Goal: Task Accomplishment & Management: Use online tool/utility

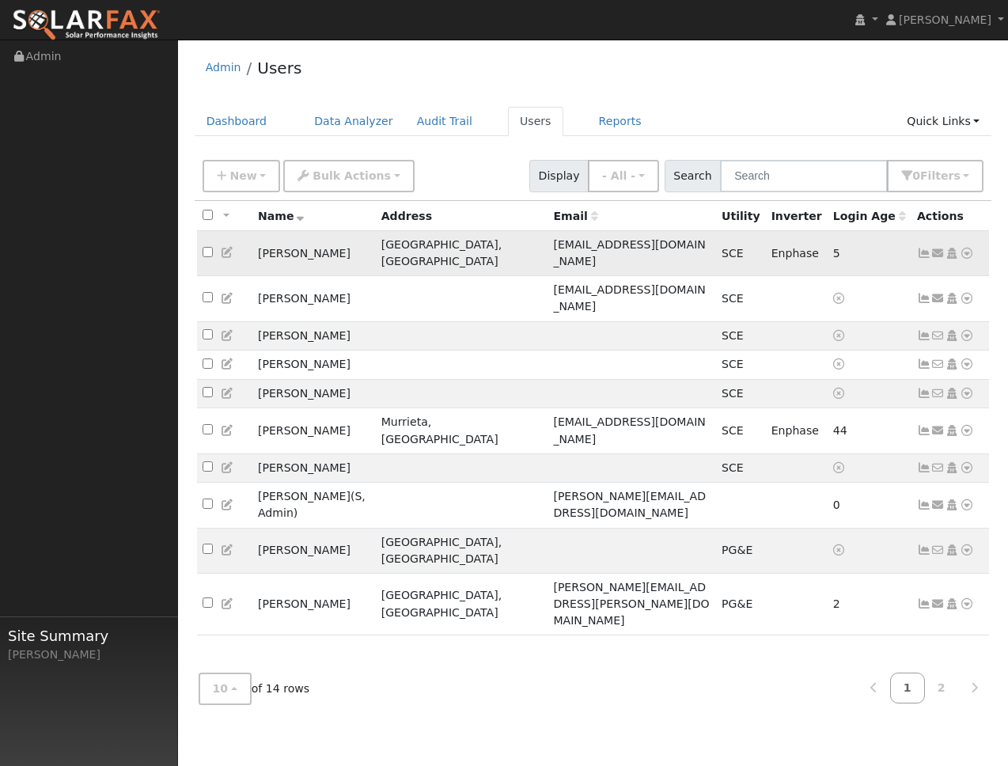
click at [448, 249] on td "[GEOGRAPHIC_DATA], [GEOGRAPHIC_DATA]" at bounding box center [462, 253] width 173 height 45
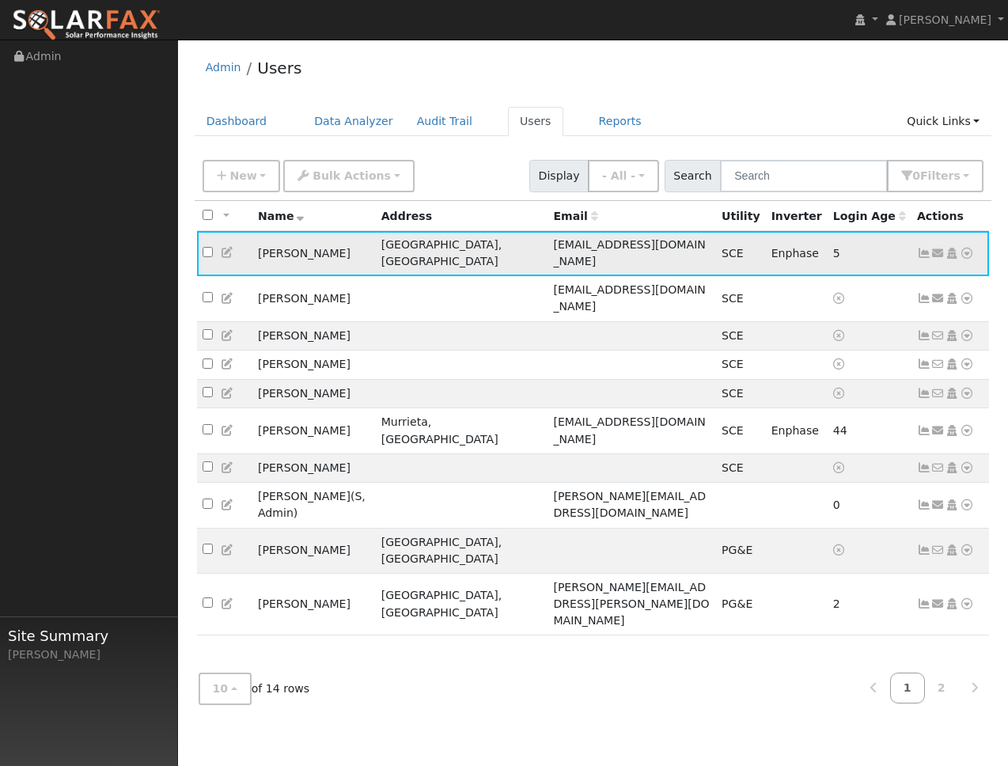
click at [920, 249] on icon at bounding box center [924, 253] width 14 height 11
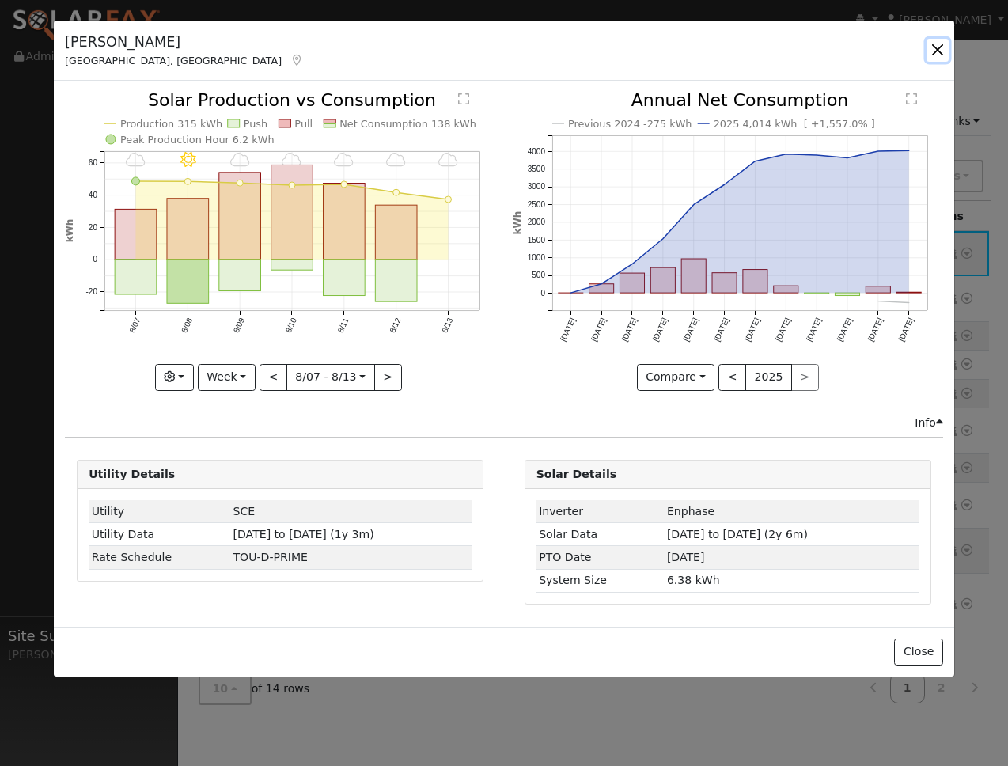
click at [936, 49] on button "button" at bounding box center [938, 50] width 22 height 22
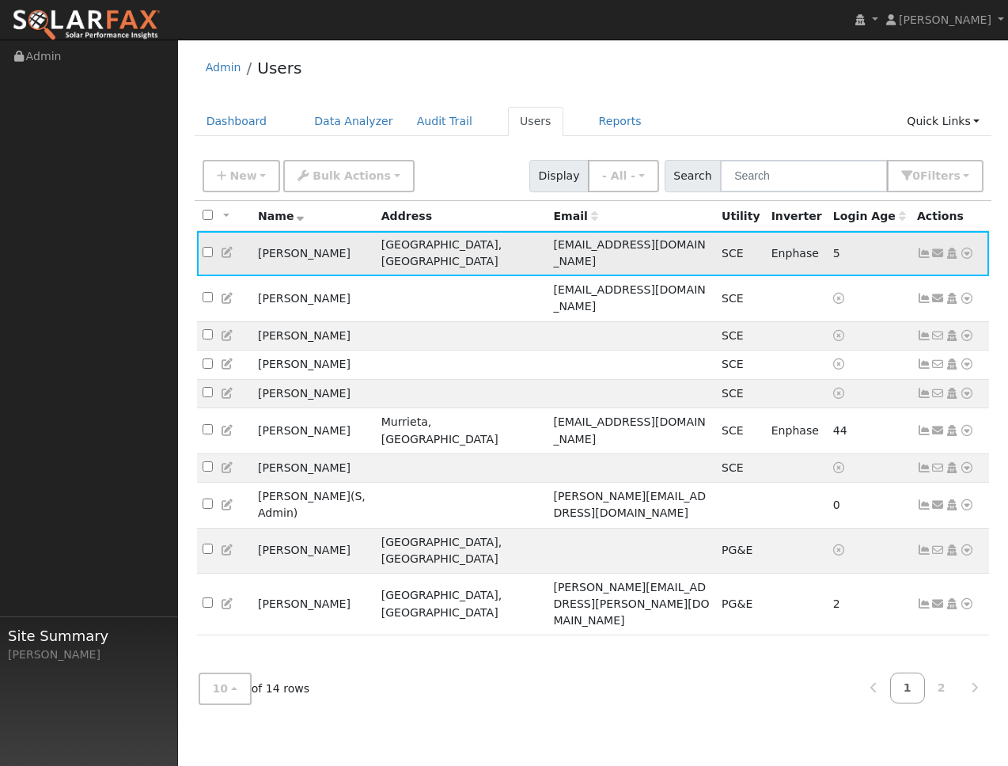
click at [967, 248] on icon at bounding box center [967, 253] width 14 height 11
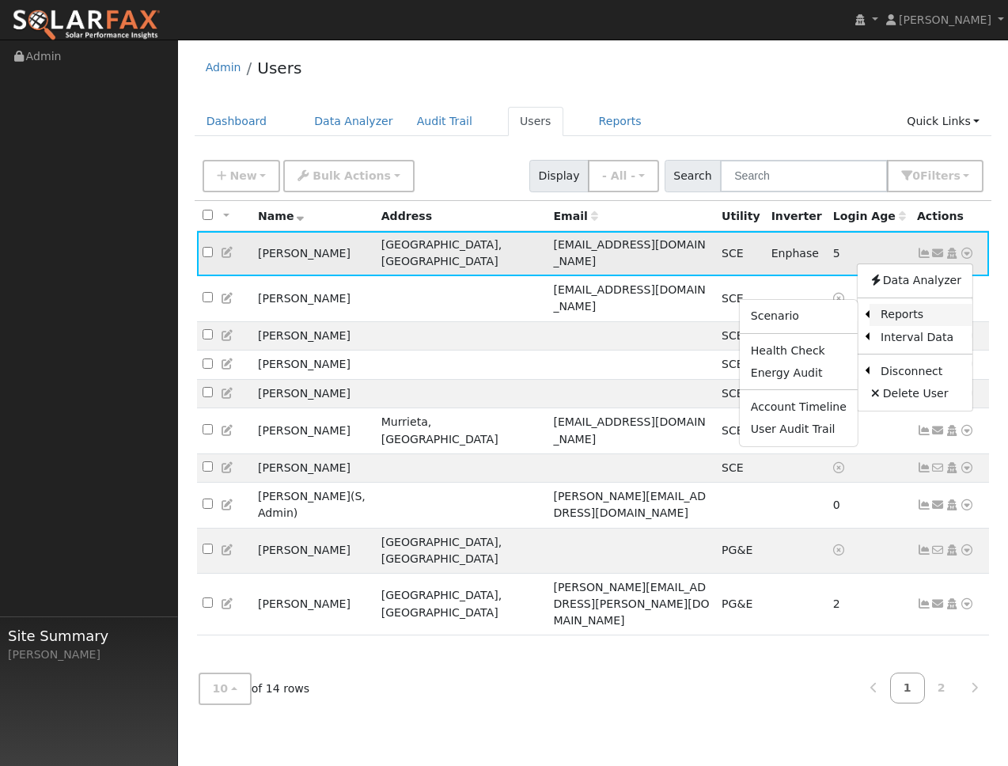
click at [892, 311] on link "Reports" at bounding box center [921, 315] width 103 height 22
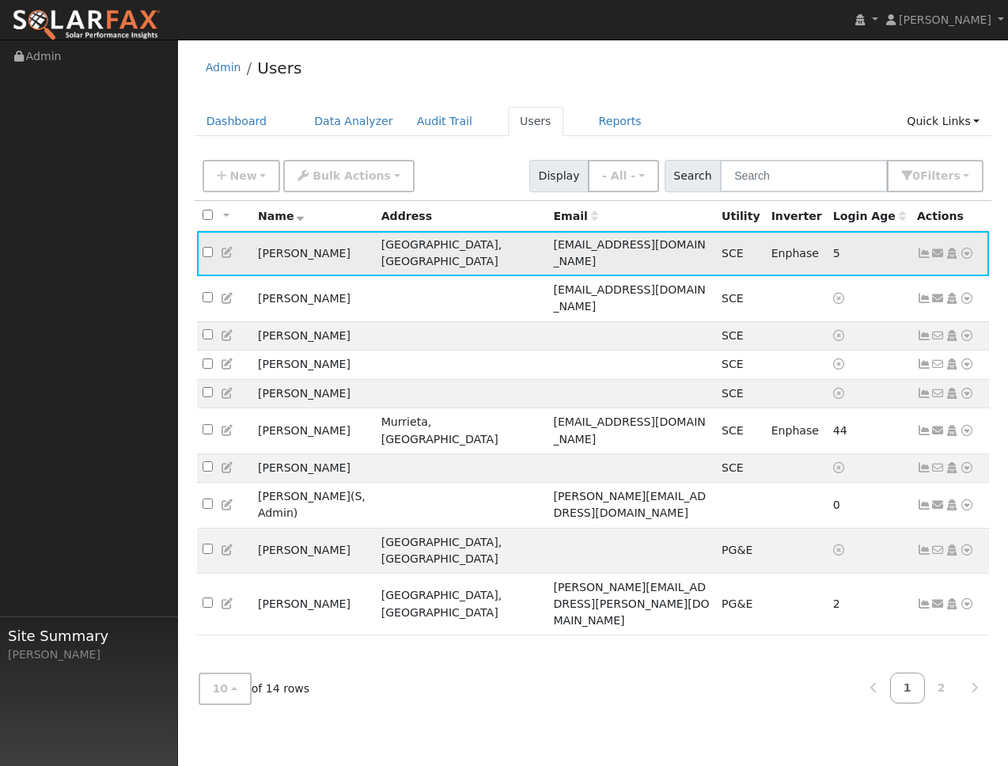
click at [972, 248] on icon at bounding box center [967, 253] width 14 height 11
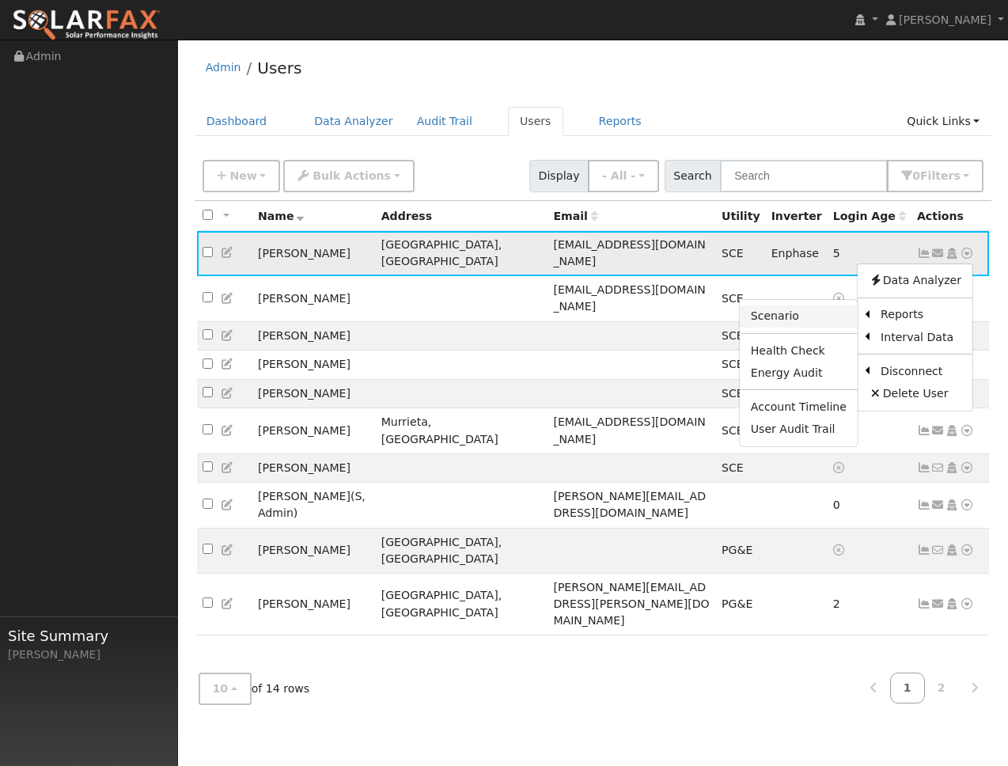
click at [801, 321] on link "Scenario" at bounding box center [799, 317] width 118 height 22
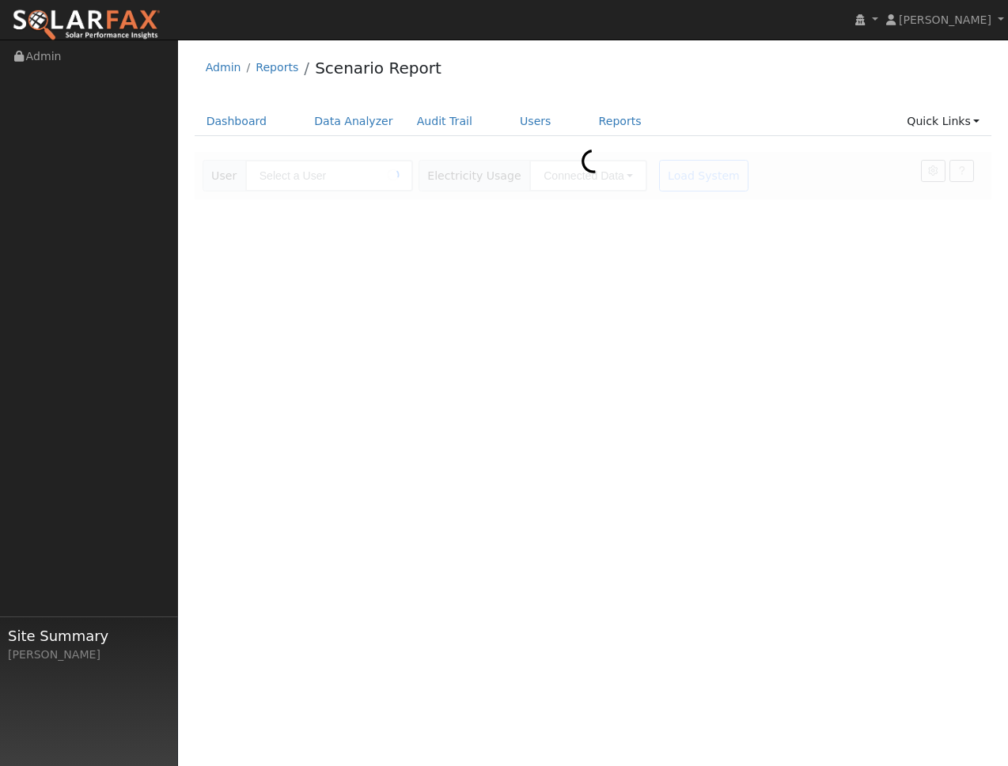
type input "[PERSON_NAME]"
type input "Southern California Edison"
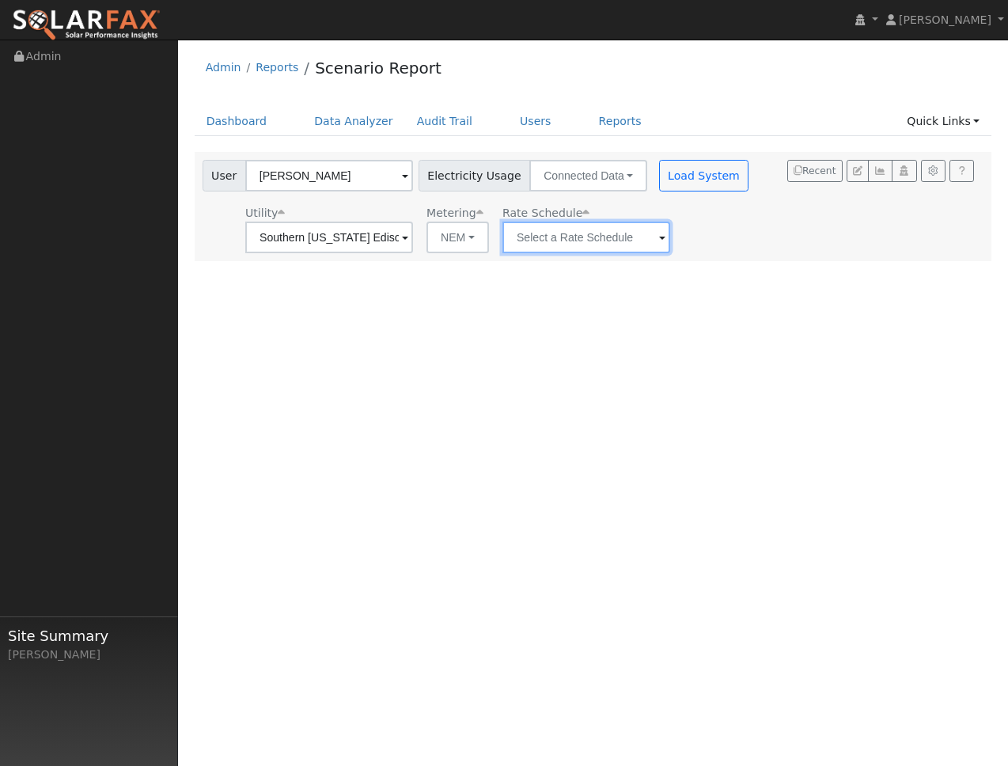
click at [413, 240] on input "text" at bounding box center [329, 238] width 168 height 32
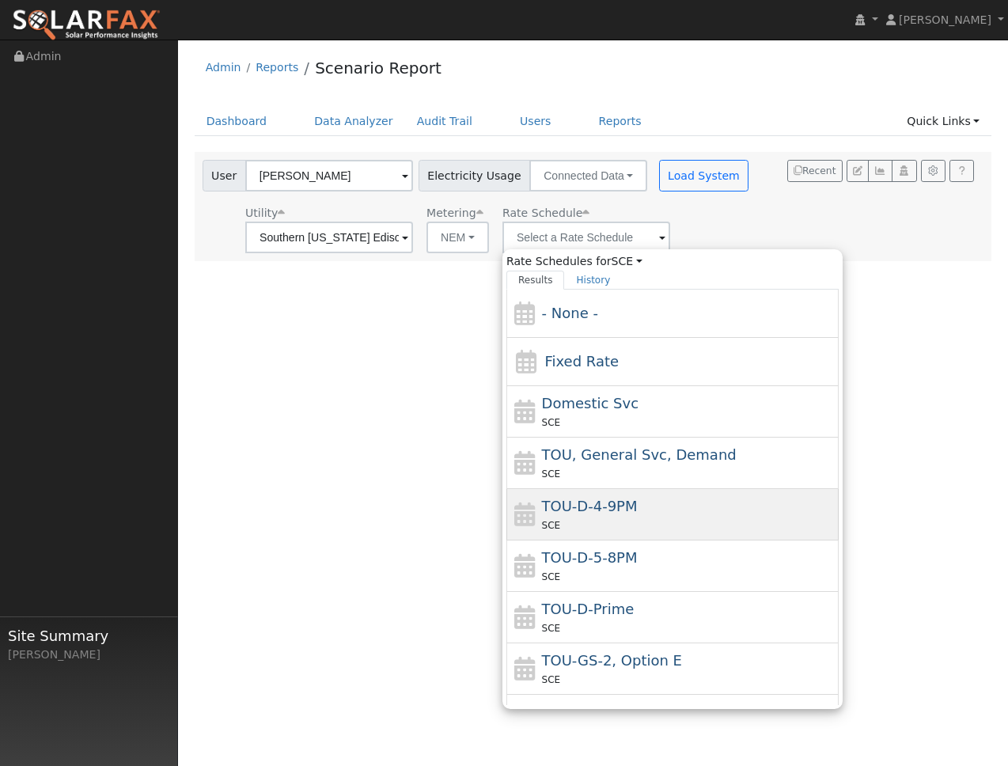
click at [592, 530] on div "SCE" at bounding box center [689, 525] width 294 height 17
type input "TOU-D-4-9PM"
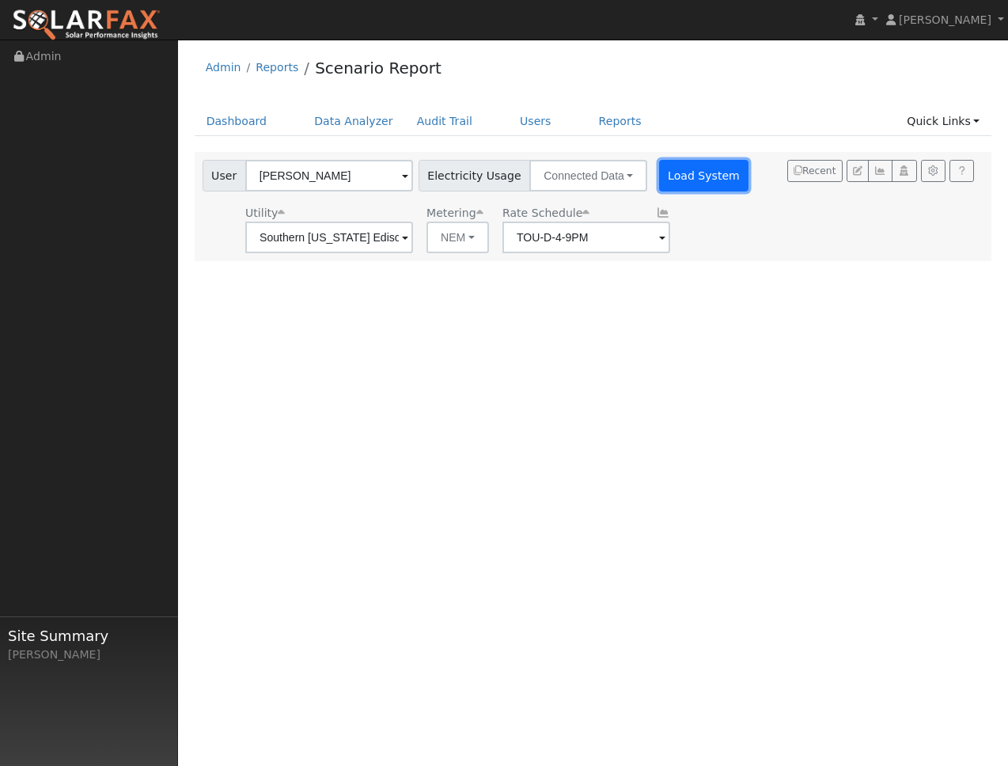
click at [688, 164] on button "Load System" at bounding box center [704, 176] width 90 height 32
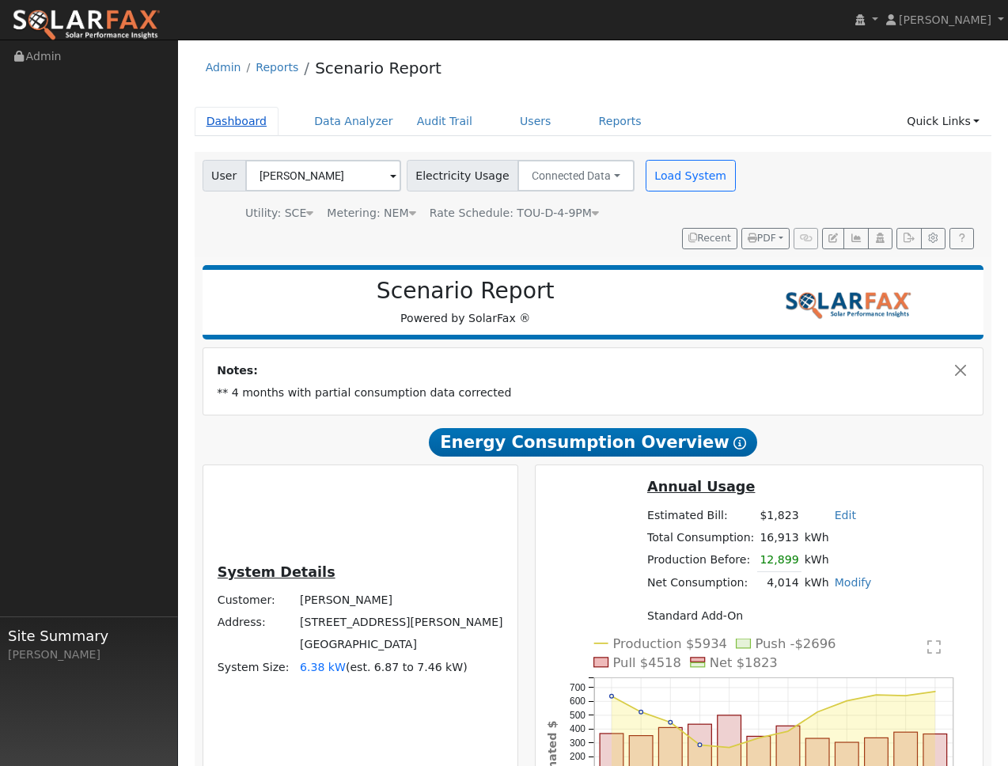
click at [257, 115] on link "Dashboard" at bounding box center [237, 121] width 85 height 29
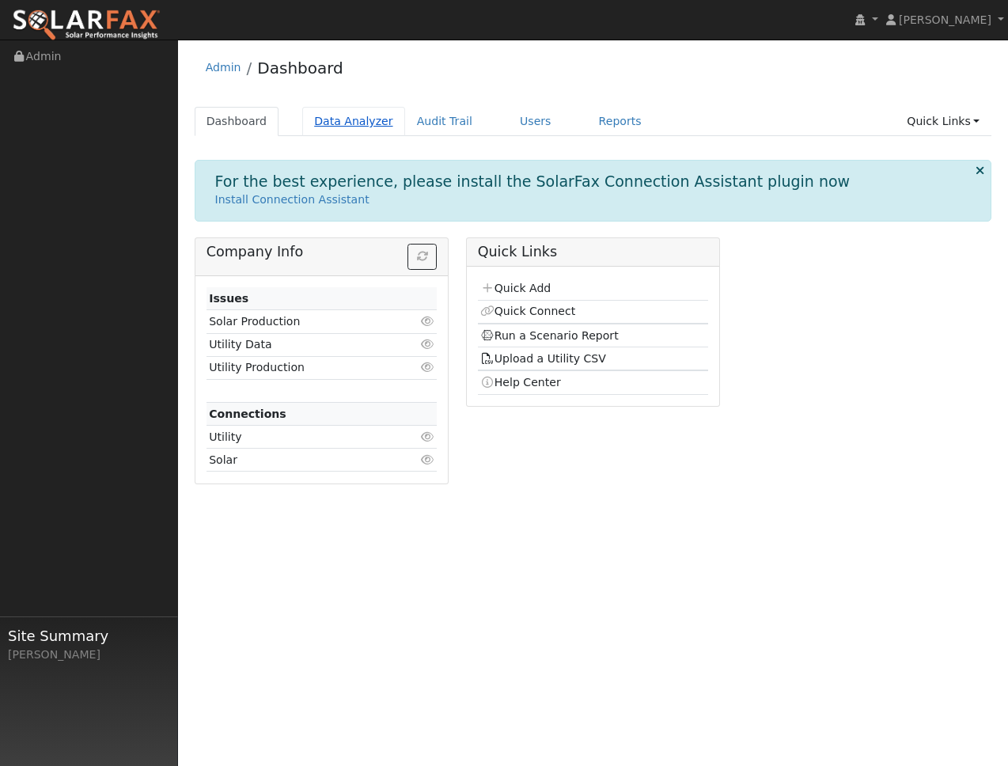
click at [351, 116] on link "Data Analyzer" at bounding box center [353, 121] width 103 height 29
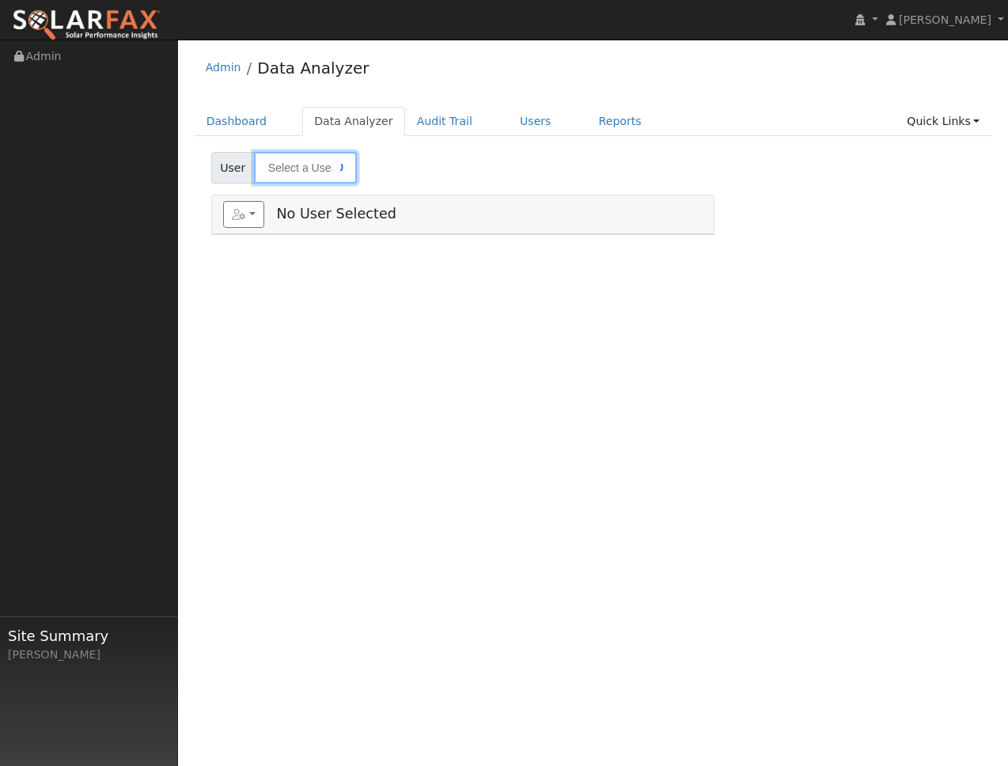
type input "Rigo Torres"
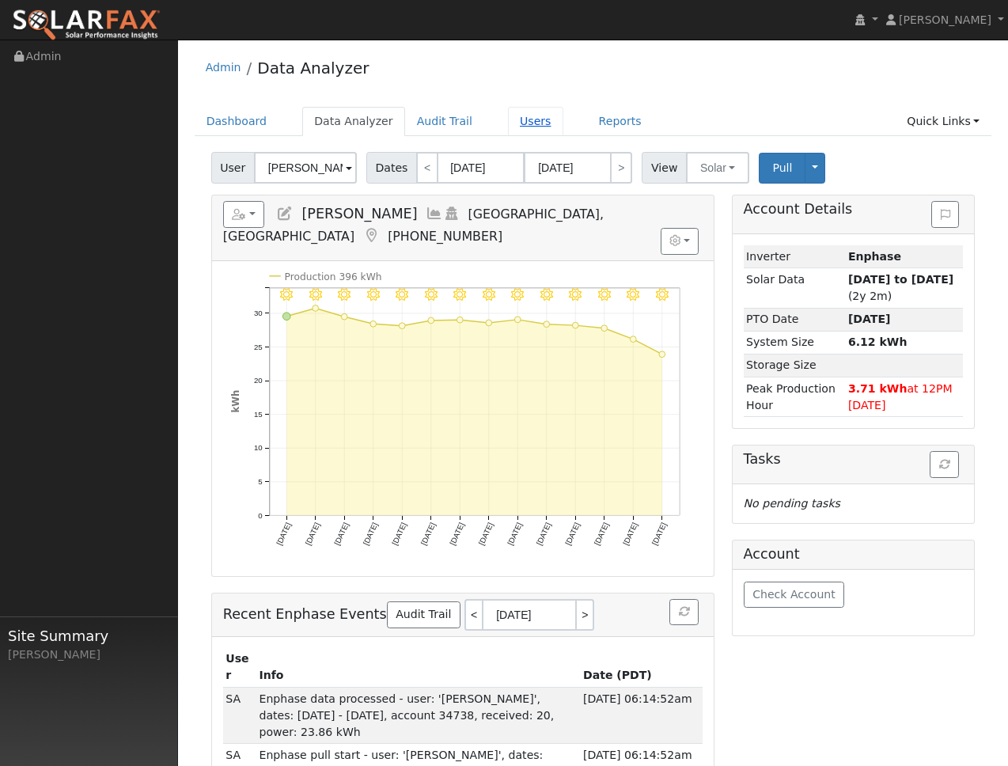
click at [543, 114] on link "Users" at bounding box center [535, 121] width 55 height 29
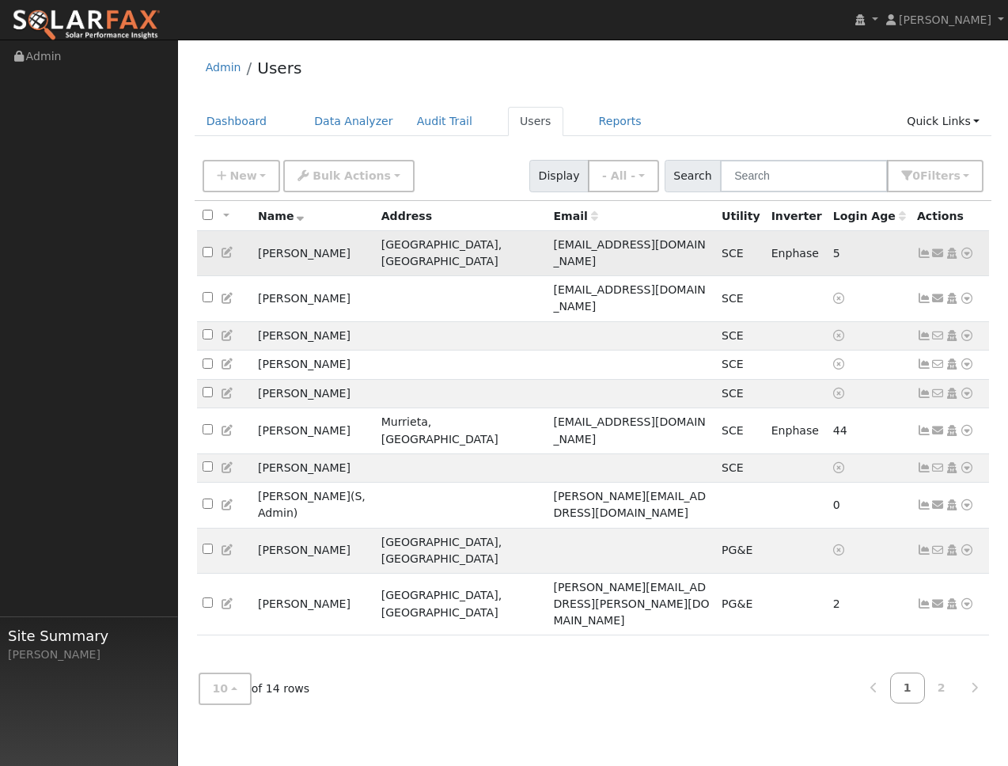
click at [924, 248] on icon at bounding box center [924, 253] width 14 height 11
